Goal: Task Accomplishment & Management: Complete application form

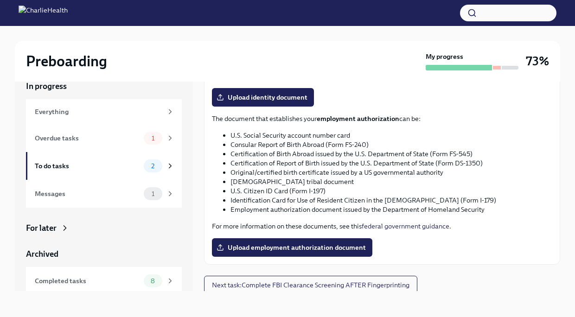
scroll to position [440, 0]
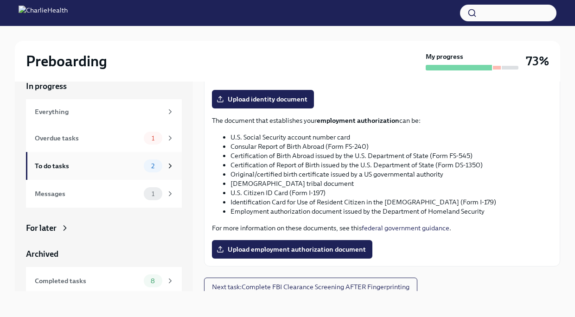
click at [63, 161] on div "To do tasks" at bounding box center [87, 166] width 105 height 10
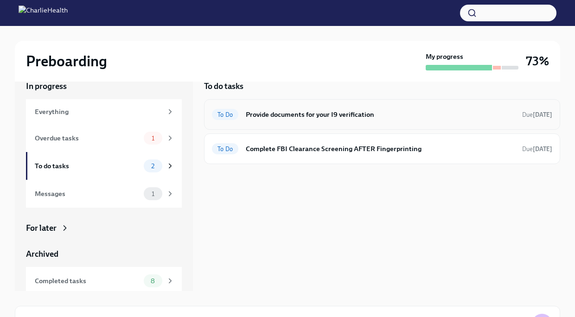
click at [322, 114] on h6 "Provide documents for your I9 verification" at bounding box center [380, 114] width 269 height 10
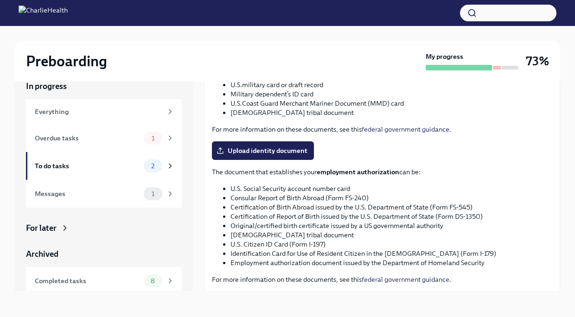
scroll to position [389, 0]
click at [276, 146] on span "Upload identity document" at bounding box center [262, 150] width 89 height 9
click at [0, 0] on input "Upload identity document" at bounding box center [0, 0] width 0 height 0
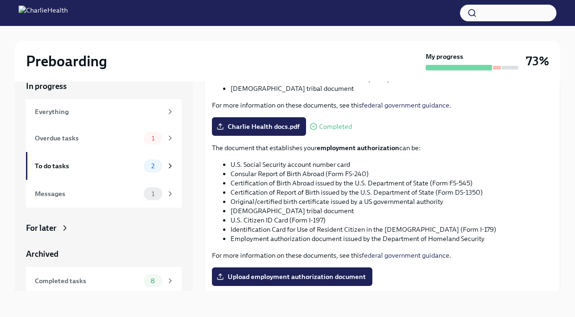
scroll to position [445, 0]
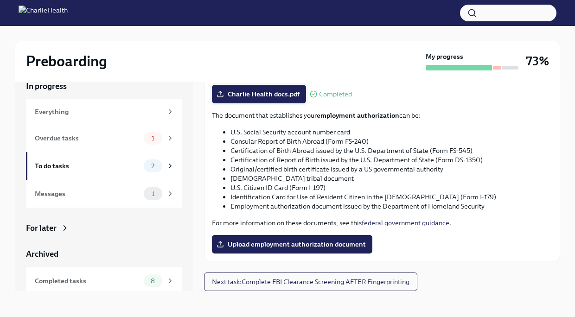
click at [262, 96] on span "Charlie Health docs.pdf" at bounding box center [258, 93] width 81 height 9
click at [0, 0] on input "Charlie Health docs.pdf" at bounding box center [0, 0] width 0 height 0
click at [253, 244] on span "Upload employment authorization document" at bounding box center [291, 244] width 147 height 9
click at [0, 0] on input "Upload employment authorization document" at bounding box center [0, 0] width 0 height 0
click at [270, 100] on label "Charlie Health docs.pdf" at bounding box center [259, 94] width 94 height 19
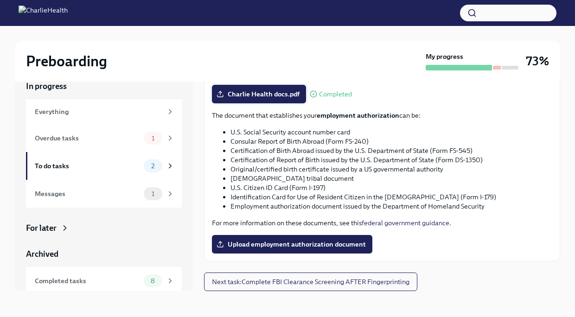
click at [0, 0] on input "Charlie Health docs.pdf" at bounding box center [0, 0] width 0 height 0
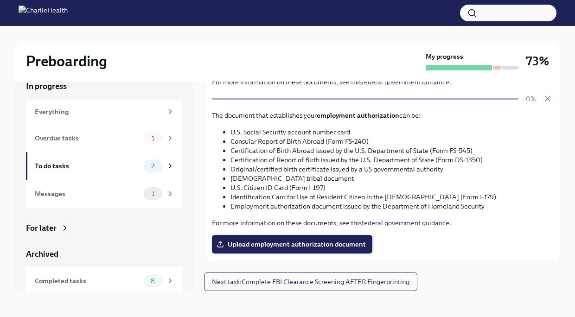
click at [352, 241] on span "Upload employment authorization document" at bounding box center [291, 244] width 147 height 9
click at [0, 0] on input "Upload employment authorization document" at bounding box center [0, 0] width 0 height 0
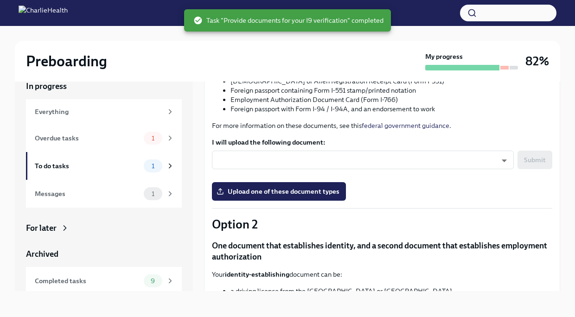
scroll to position [0, 0]
